Goal: Task Accomplishment & Management: Manage account settings

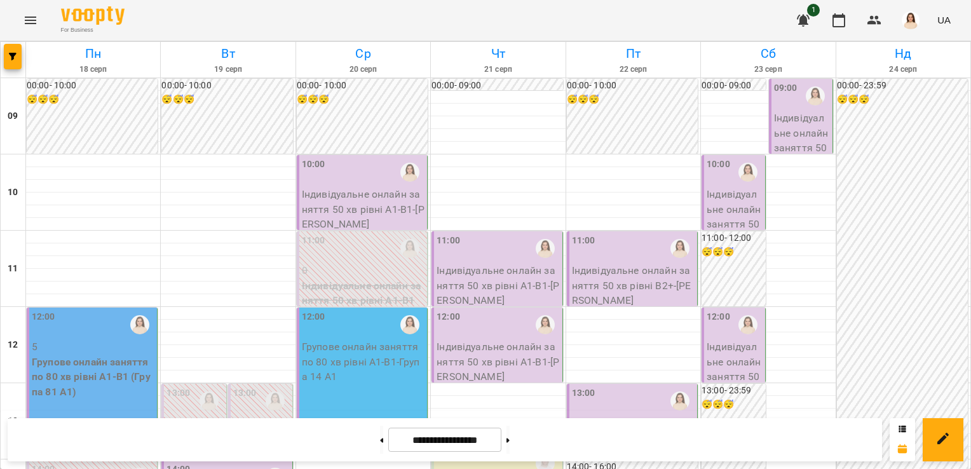
scroll to position [513, 0]
click at [74, 310] on div "12:00" at bounding box center [93, 324] width 123 height 29
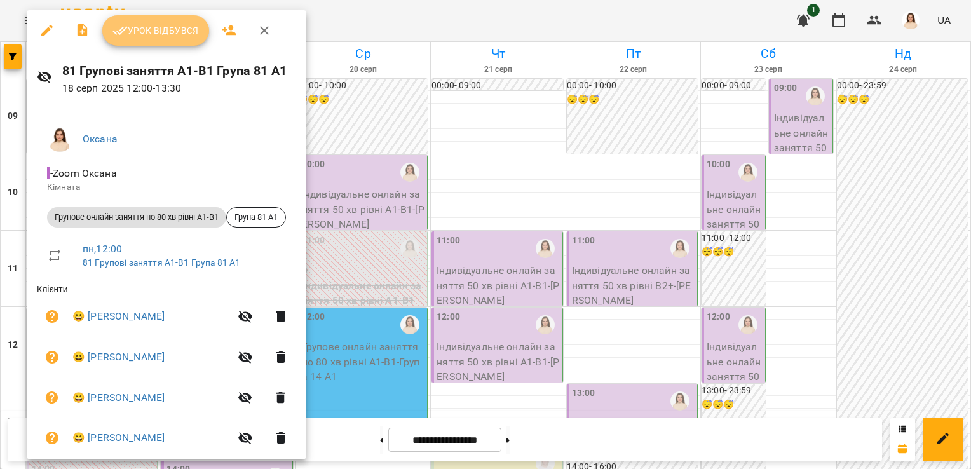
click at [178, 32] on span "Урок відбувся" at bounding box center [155, 30] width 86 height 15
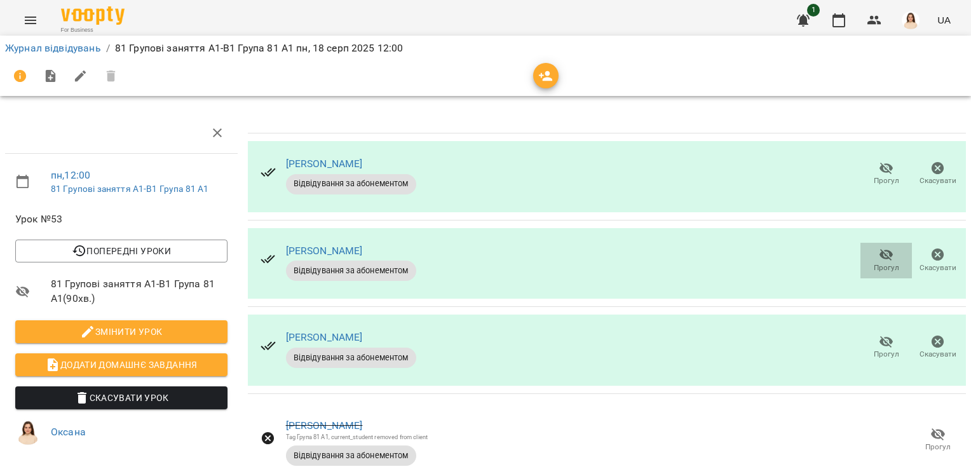
click at [879, 258] on icon "button" at bounding box center [886, 255] width 14 height 12
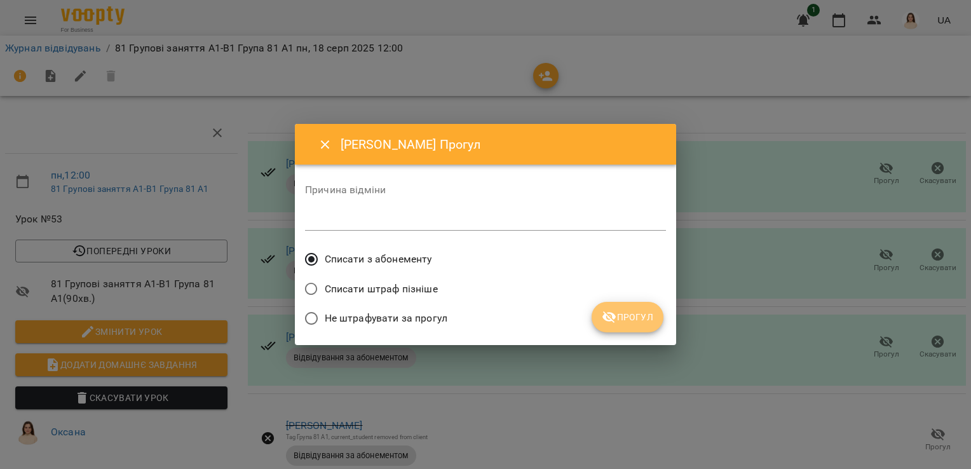
click at [643, 317] on span "Прогул" at bounding box center [627, 316] width 51 height 15
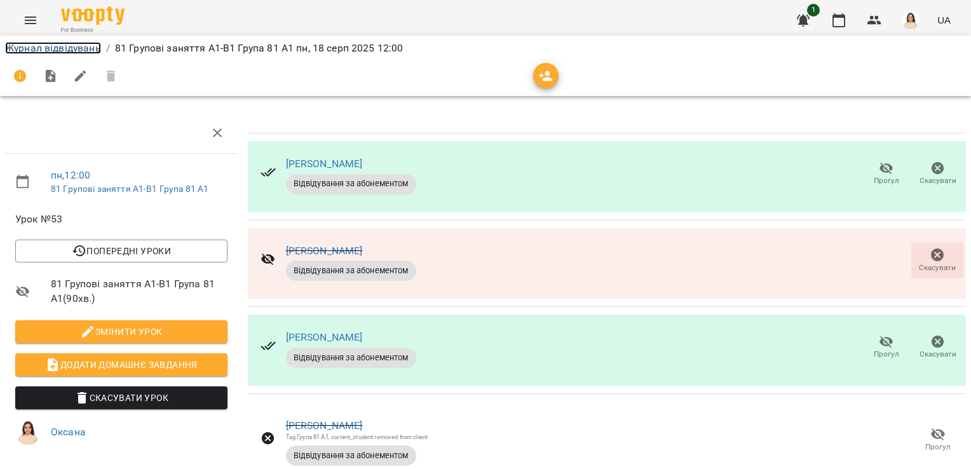
click at [79, 47] on link "Журнал відвідувань" at bounding box center [53, 48] width 96 height 12
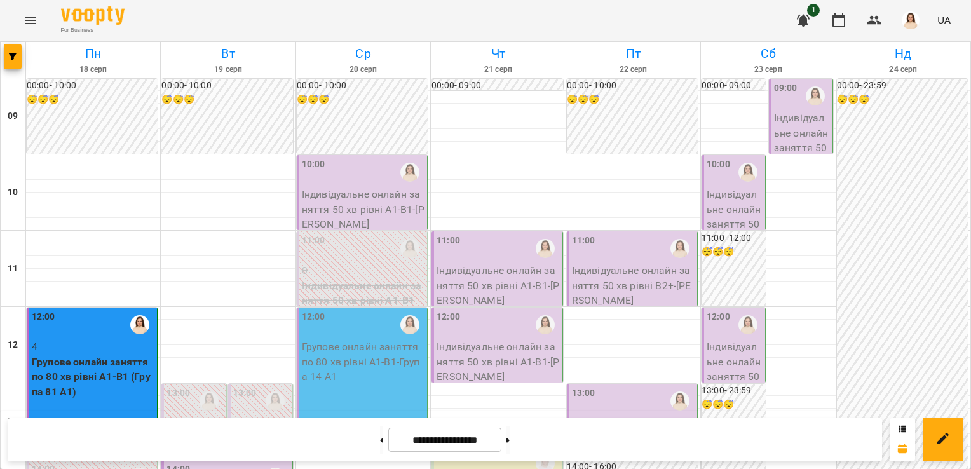
scroll to position [294, 0]
